Goal: Find specific page/section: Find specific page/section

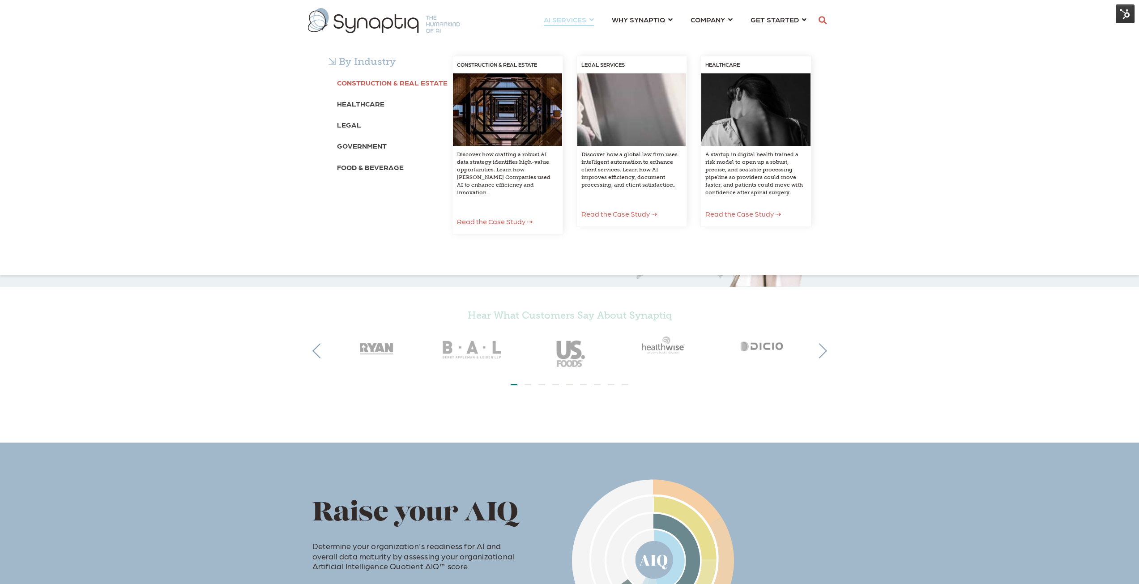
click at [388, 84] on b "Construction & Real Estate" at bounding box center [392, 82] width 111 height 9
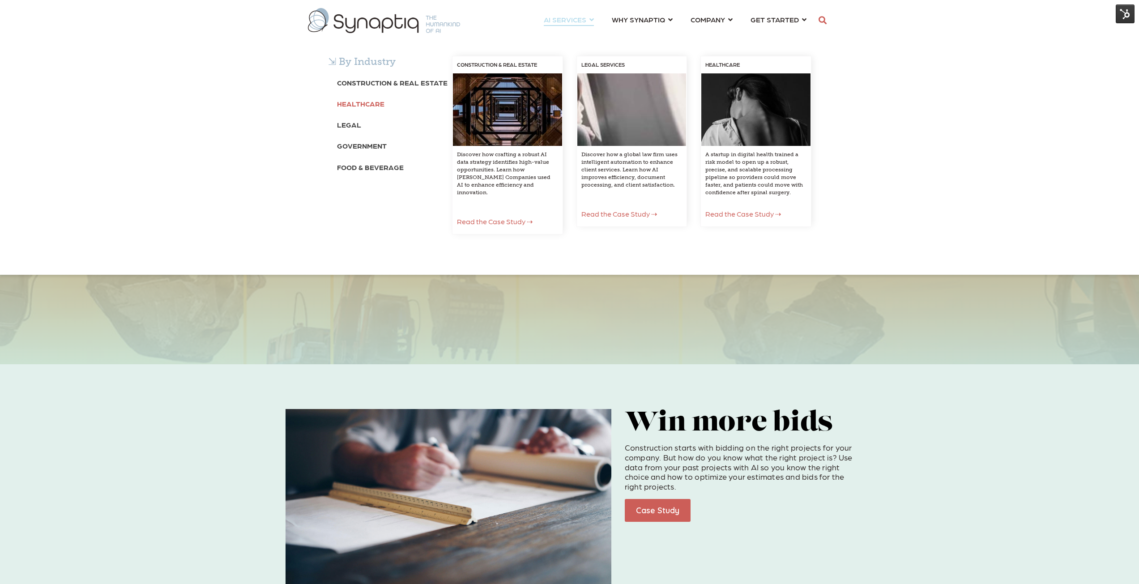
click at [363, 103] on b "Healthcare" at bounding box center [360, 103] width 47 height 9
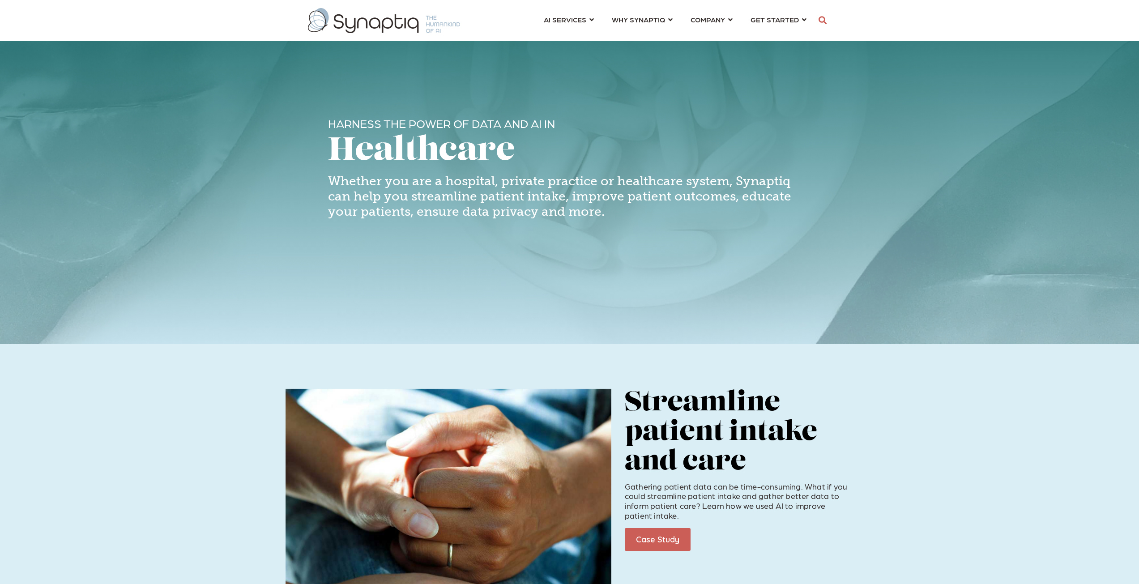
scroll to position [0, 4]
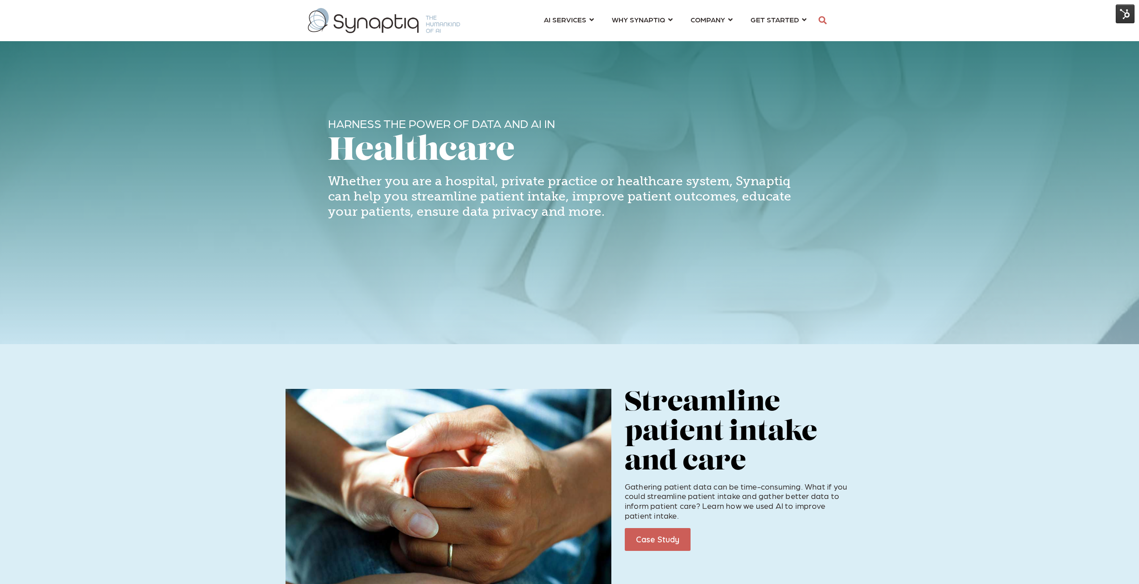
click at [1121, 9] on img at bounding box center [1125, 13] width 19 height 19
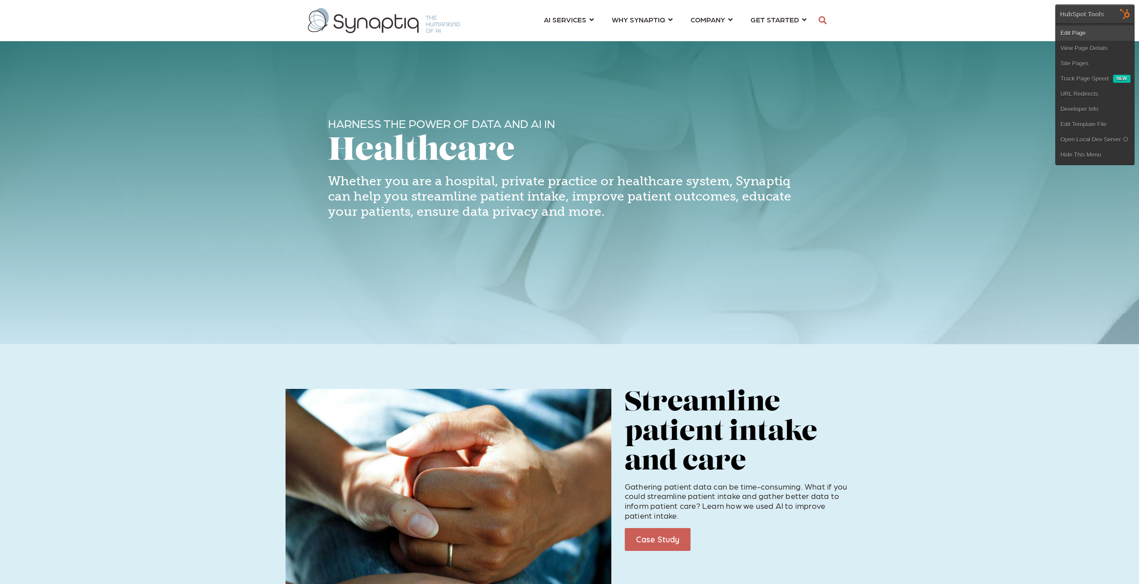
click at [1077, 31] on link "Edit Page" at bounding box center [1095, 33] width 78 height 15
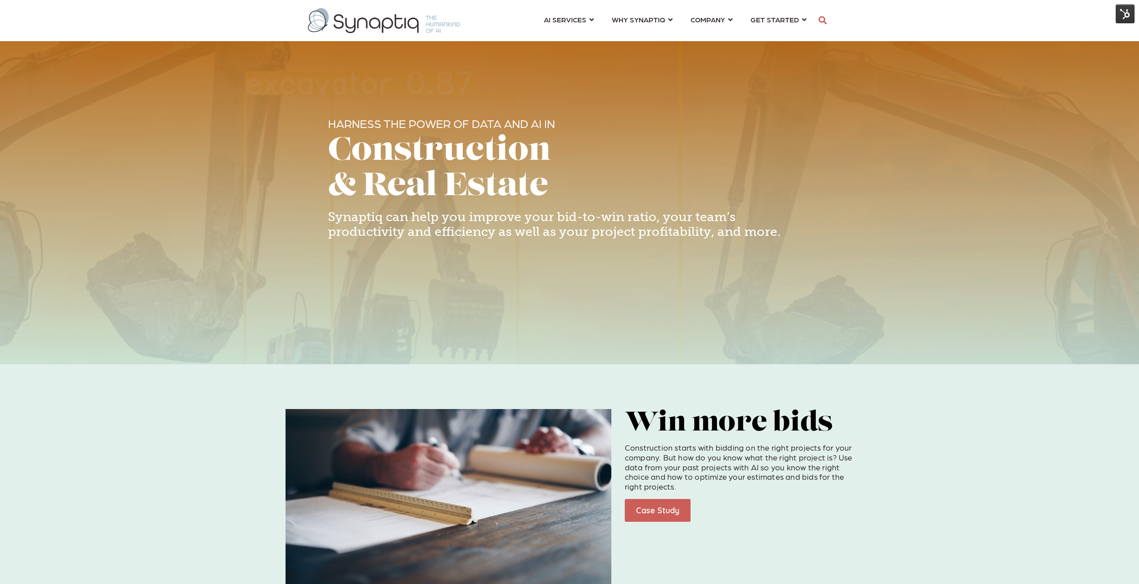
click at [1125, 14] on img at bounding box center [1125, 13] width 19 height 19
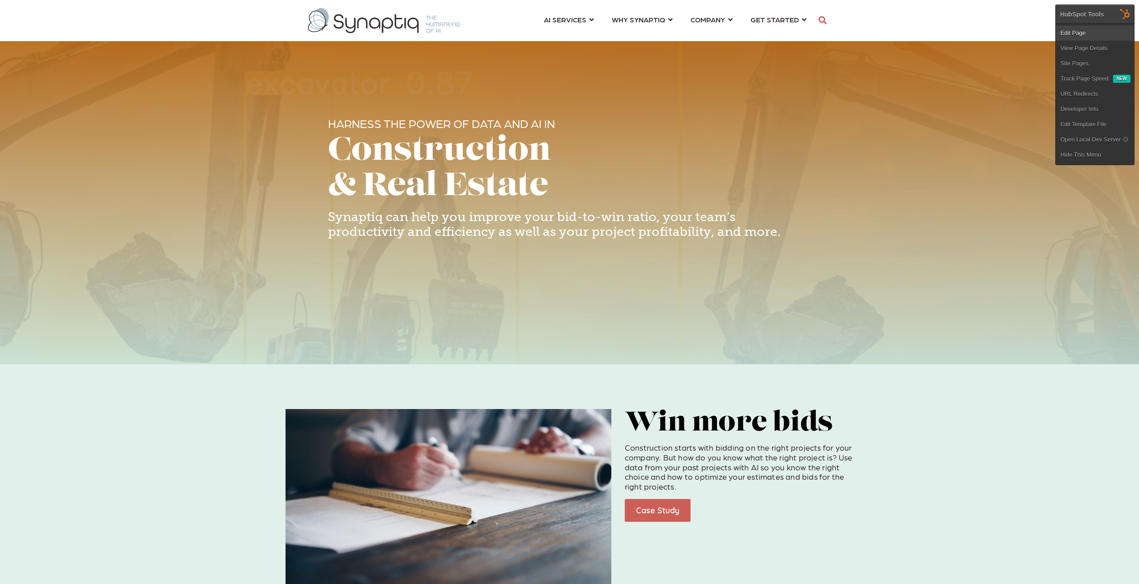
click at [1088, 34] on link "Edit Page" at bounding box center [1095, 33] width 78 height 15
